Goal: Navigation & Orientation: Find specific page/section

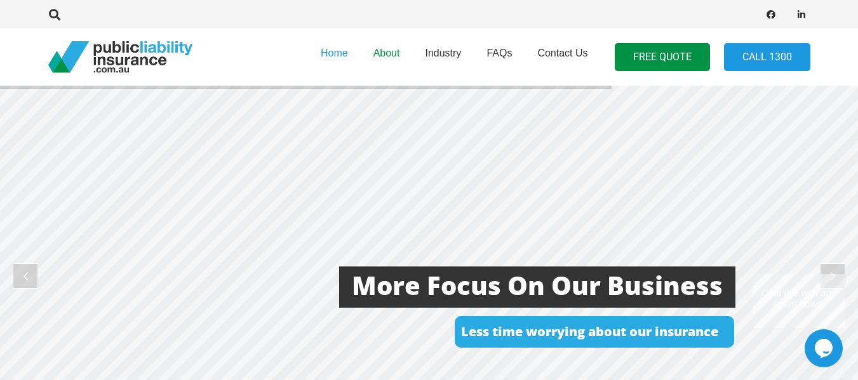
click at [389, 53] on span "About" at bounding box center [386, 53] width 27 height 11
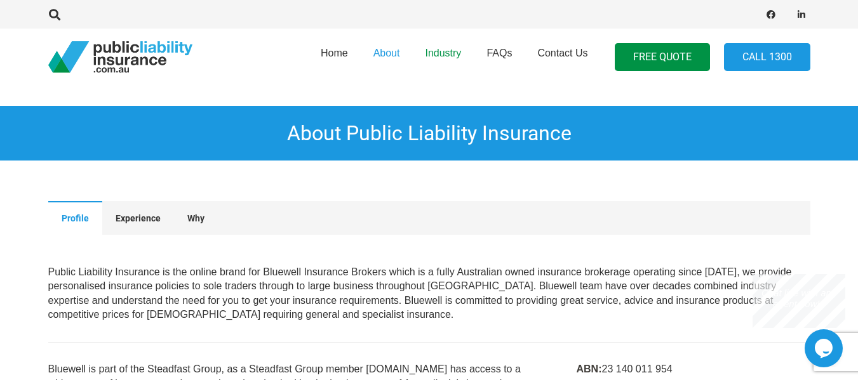
click at [443, 53] on span "Industry" at bounding box center [443, 53] width 36 height 11
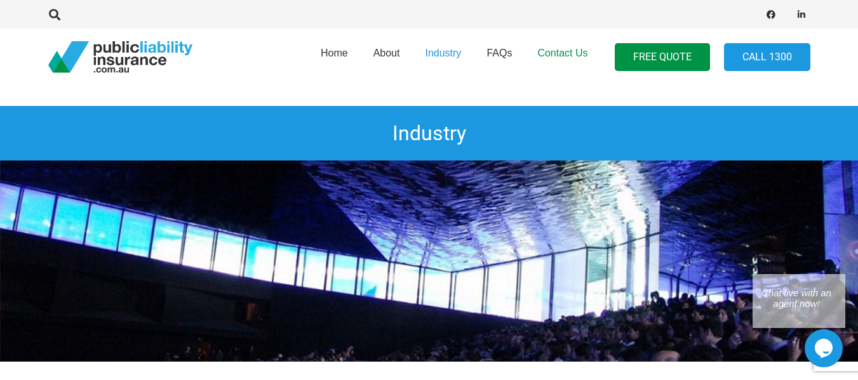
click at [552, 52] on span "Contact Us" at bounding box center [562, 53] width 50 height 11
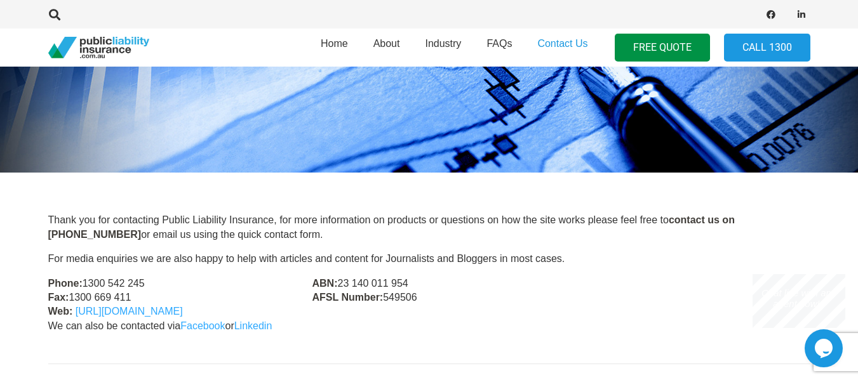
scroll to position [191, 0]
